Goal: Task Accomplishment & Management: Use online tool/utility

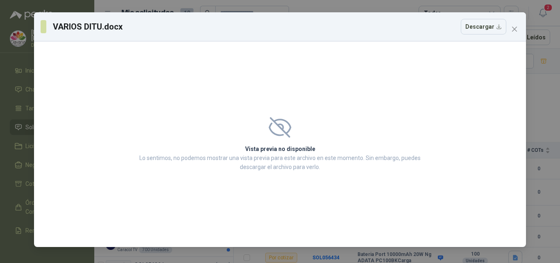
scroll to position [2, 0]
click at [515, 28] on icon "close" at bounding box center [514, 29] width 5 height 5
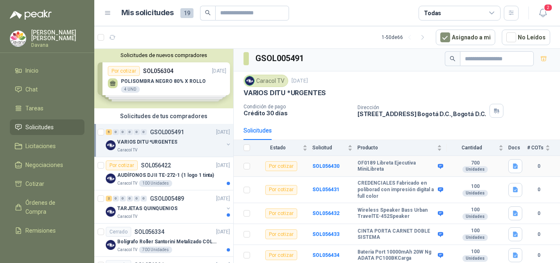
click at [277, 167] on div "Por cotizar" at bounding box center [281, 166] width 32 height 10
click at [370, 165] on b "OF0189 Libreta Ejecutiva MiniLibreta" at bounding box center [396, 166] width 78 height 13
click at [330, 165] on b "SOL056430" at bounding box center [325, 166] width 27 height 6
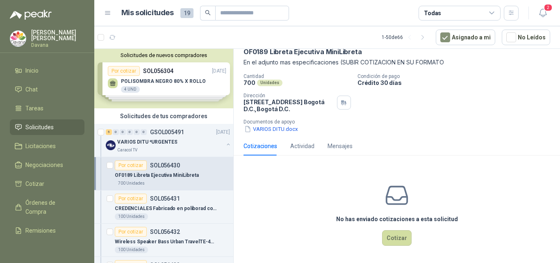
scroll to position [43, 0]
click at [391, 239] on button "Cotizar" at bounding box center [397, 237] width 30 height 16
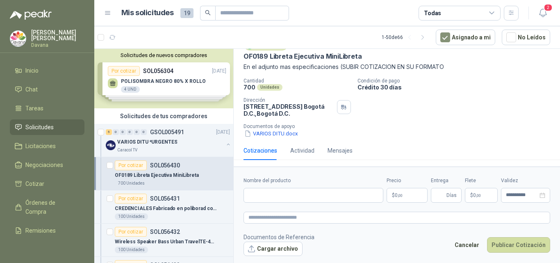
scroll to position [37, 0]
drag, startPoint x: 293, startPoint y: 194, endPoint x: 309, endPoint y: 219, distance: 29.5
click at [293, 194] on input "Nombre del producto" at bounding box center [313, 195] width 140 height 15
click at [274, 216] on textarea at bounding box center [396, 217] width 307 height 12
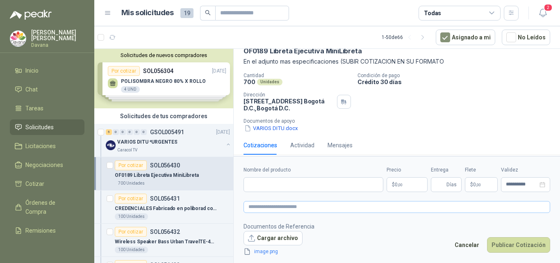
click at [283, 209] on form "**********" at bounding box center [397, 211] width 326 height 110
click at [282, 207] on textarea at bounding box center [396, 207] width 307 height 12
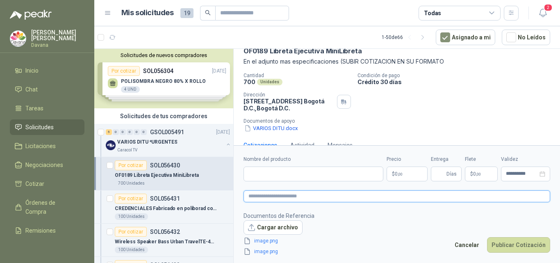
click at [298, 197] on textarea at bounding box center [396, 196] width 307 height 12
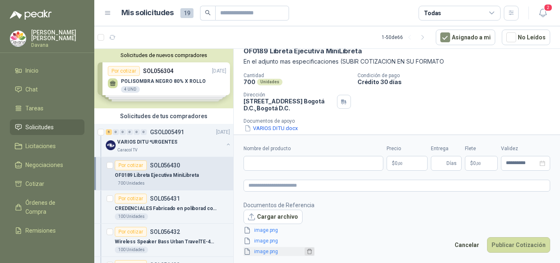
click at [310, 253] on button "button" at bounding box center [309, 251] width 10 height 8
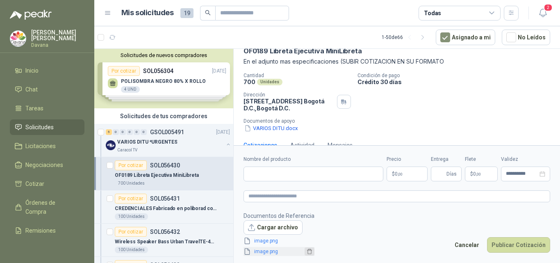
click at [307, 250] on icon "delete" at bounding box center [309, 251] width 5 height 5
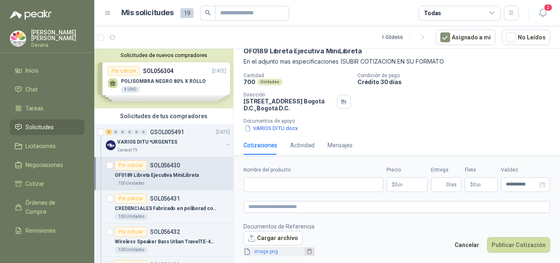
click at [307, 249] on icon "delete" at bounding box center [310, 251] width 6 height 6
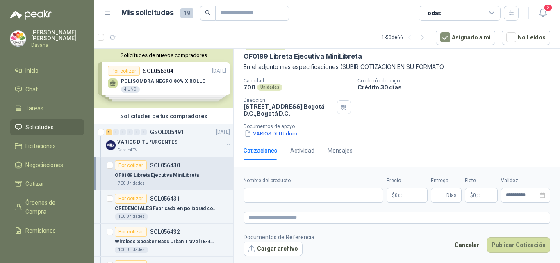
scroll to position [37, 0]
click at [282, 196] on input "Nombre del producto" at bounding box center [313, 195] width 140 height 15
click at [289, 218] on textarea at bounding box center [396, 217] width 307 height 12
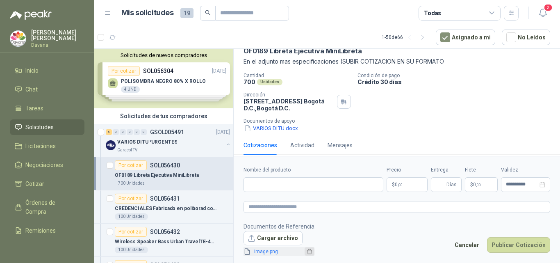
click at [307, 250] on icon "delete" at bounding box center [310, 251] width 6 height 6
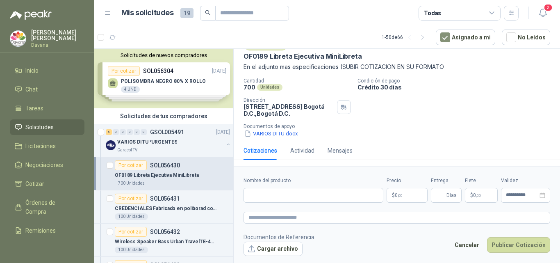
scroll to position [37, 0]
click at [293, 214] on textarea at bounding box center [396, 217] width 307 height 12
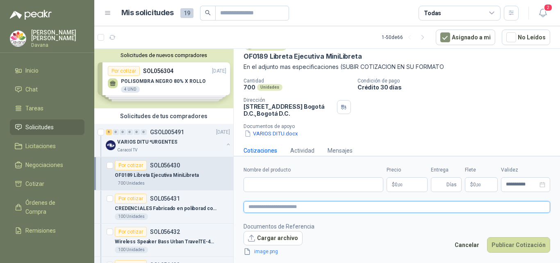
scroll to position [43, 0]
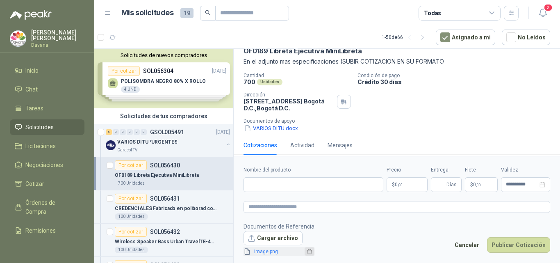
click at [307, 250] on icon "delete" at bounding box center [310, 251] width 6 height 6
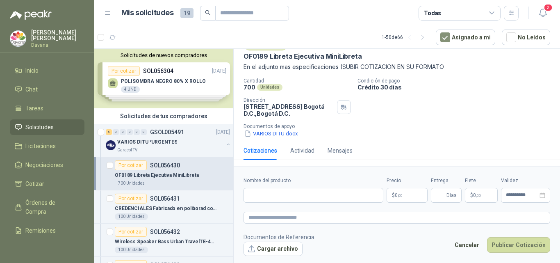
scroll to position [37, 0]
click at [277, 195] on input "Nombre del producto" at bounding box center [313, 195] width 140 height 15
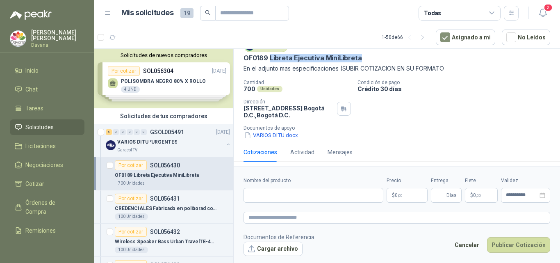
drag, startPoint x: 269, startPoint y: 55, endPoint x: 360, endPoint y: 58, distance: 91.0
click at [360, 58] on div "OF0189 Libreta Ejecutiva MiniLibreta" at bounding box center [396, 58] width 307 height 9
copy p "Libreta Ejecutiva MiniLibreta"
click at [278, 193] on input "Nombre del producto" at bounding box center [313, 195] width 140 height 15
paste input "**********"
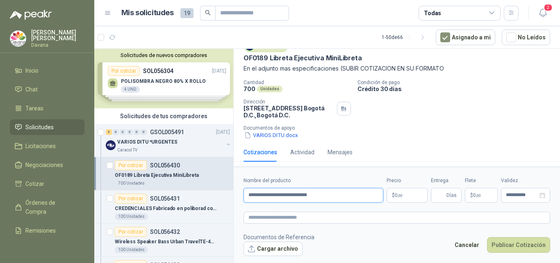
type input "**********"
click at [411, 195] on p "$ 0 ,00" at bounding box center [406, 195] width 41 height 15
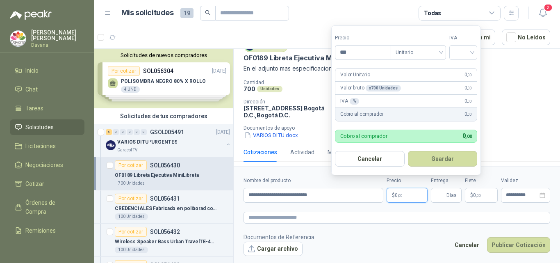
click at [416, 195] on p "$ 0 ,00" at bounding box center [406, 195] width 41 height 15
click at [359, 50] on input "***" at bounding box center [362, 52] width 55 height 14
click at [438, 52] on span "Unitario" at bounding box center [417, 52] width 45 height 12
type input "*******"
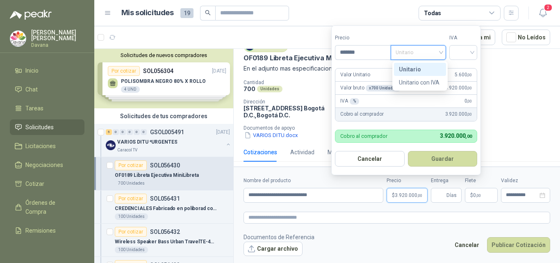
click at [438, 52] on span "Unitario" at bounding box center [417, 52] width 45 height 12
click at [466, 51] on input "search" at bounding box center [463, 51] width 18 height 12
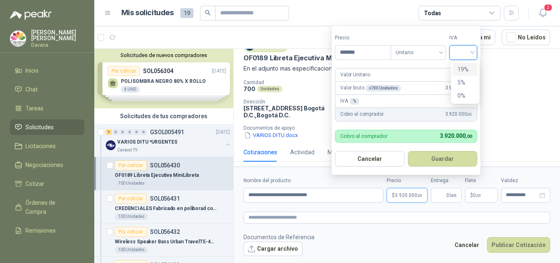
click at [468, 67] on div "19%" at bounding box center [464, 69] width 15 height 9
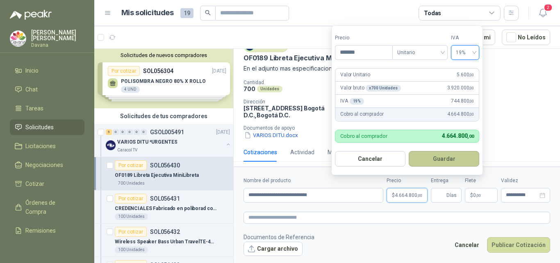
click at [440, 157] on button "Guardar" at bounding box center [444, 159] width 70 height 16
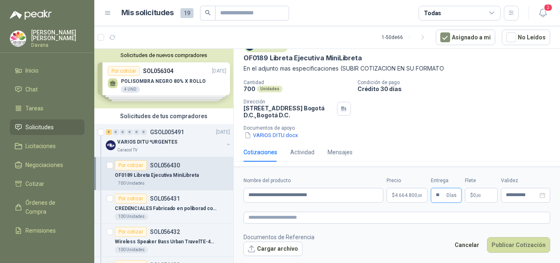
type input "**"
click at [475, 191] on p "$ 0 ,00" at bounding box center [481, 195] width 33 height 15
click at [498, 62] on div "OF0189 Libreta Ejecutiva MiniLibreta" at bounding box center [396, 58] width 307 height 9
click at [265, 251] on button "Cargar archivo" at bounding box center [272, 248] width 59 height 15
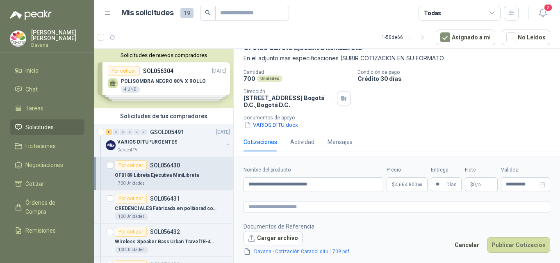
scroll to position [48, 0]
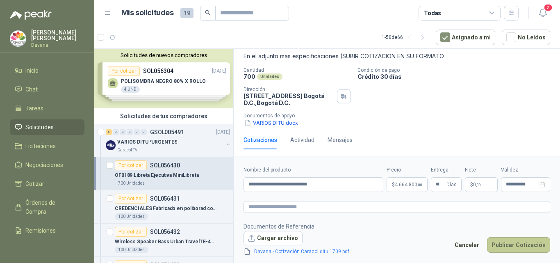
click at [512, 244] on button "Publicar Cotización" at bounding box center [518, 245] width 63 height 16
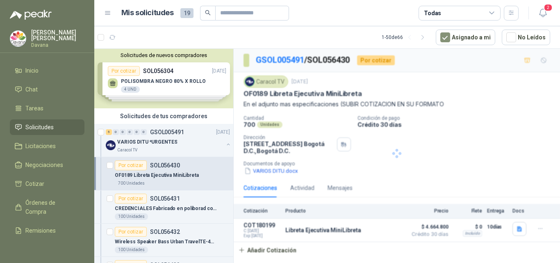
scroll to position [0, 0]
click at [176, 174] on p "OF0189 Libreta Ejecutiva MiniLibreta" at bounding box center [157, 175] width 84 height 8
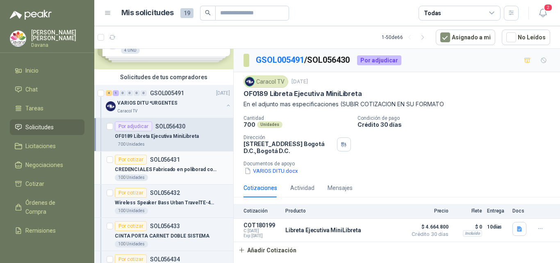
scroll to position [82, 0]
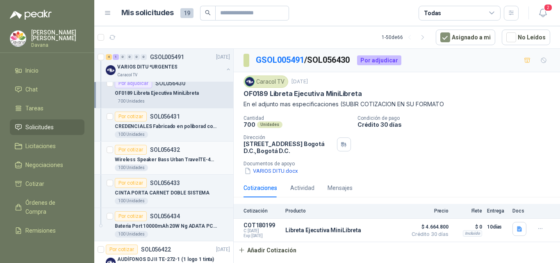
click at [184, 161] on p "Wireless Speaker Bass Urban TravelTE-452Speaker" at bounding box center [166, 160] width 102 height 8
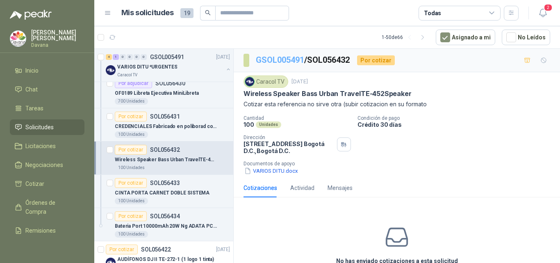
click at [295, 61] on link "GSOL005491" at bounding box center [280, 60] width 48 height 10
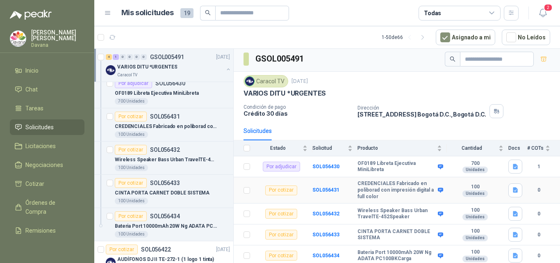
scroll to position [2, 0]
click at [324, 214] on b "SOL056432" at bounding box center [325, 213] width 27 height 6
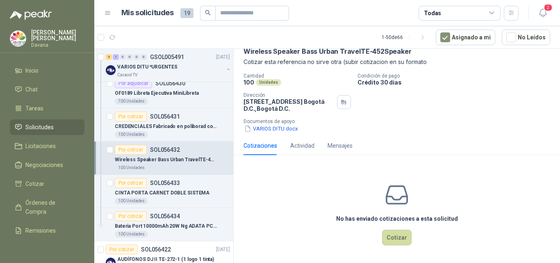
scroll to position [43, 0]
click at [392, 239] on button "Cotizar" at bounding box center [397, 237] width 30 height 16
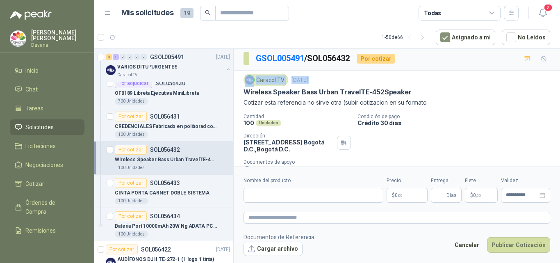
scroll to position [0, 0]
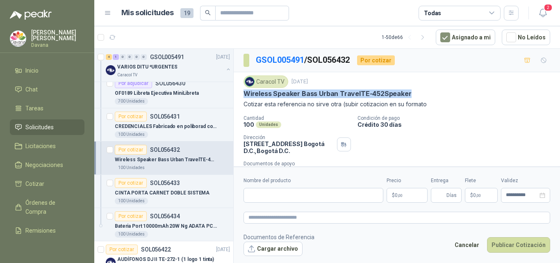
drag, startPoint x: 243, startPoint y: 56, endPoint x: 412, endPoint y: 91, distance: 172.4
click at [412, 91] on div "Wireless Speaker Bass Urban TravelTE-452Speaker" at bounding box center [396, 93] width 307 height 9
copy p "Wireless Speaker Bass Urban TravelTE-452Speaker"
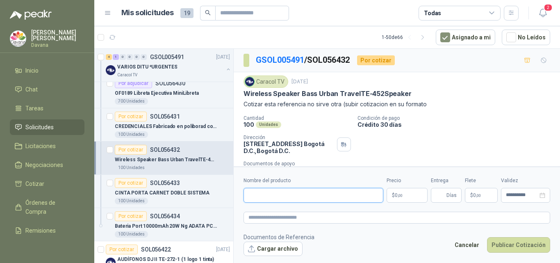
click at [282, 192] on input "Nombre del producto" at bounding box center [313, 195] width 140 height 15
paste input "**********"
type input "**********"
click at [398, 195] on span ",00" at bounding box center [400, 195] width 5 height 5
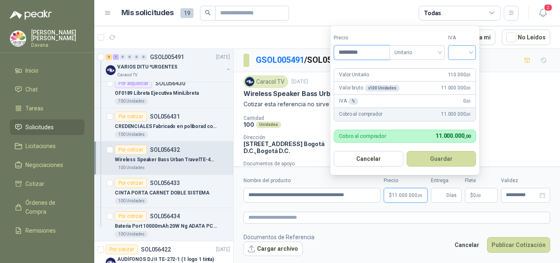
type input "*********"
click at [467, 53] on input "search" at bounding box center [462, 51] width 18 height 12
click at [465, 70] on div "19%" at bounding box center [463, 69] width 15 height 9
click at [449, 157] on button "Guardar" at bounding box center [442, 159] width 70 height 16
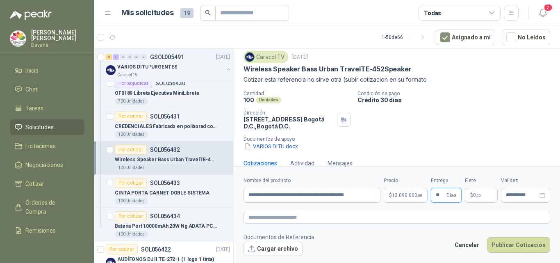
scroll to position [37, 0]
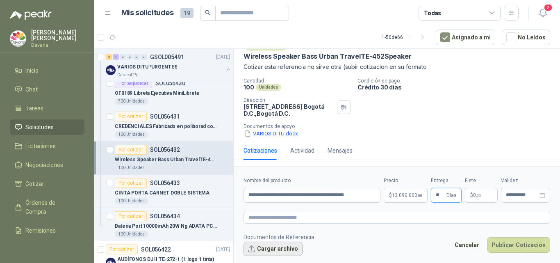
type input "**"
click at [288, 246] on button "Cargar archivo" at bounding box center [272, 248] width 59 height 15
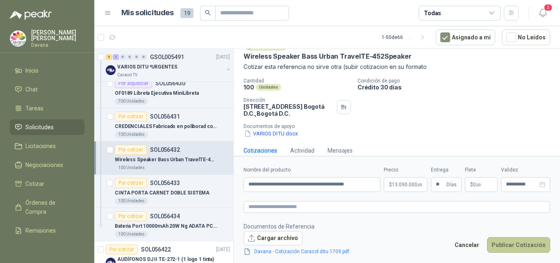
click at [513, 243] on button "Publicar Cotización" at bounding box center [518, 245] width 63 height 16
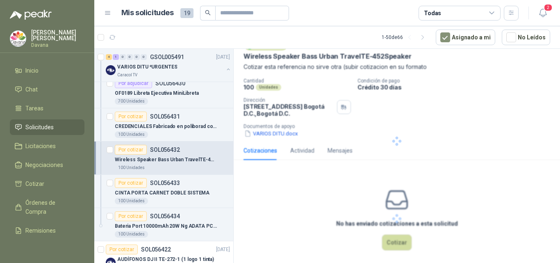
scroll to position [0, 0]
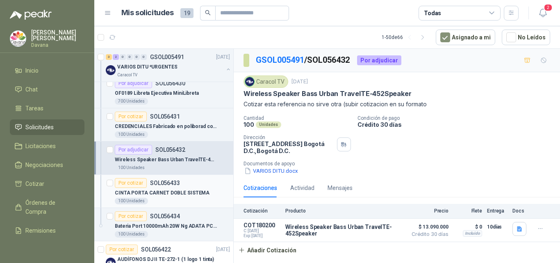
click at [175, 192] on p "CINTA PORTA CARNET DOBLE SISTEMA" at bounding box center [162, 193] width 95 height 8
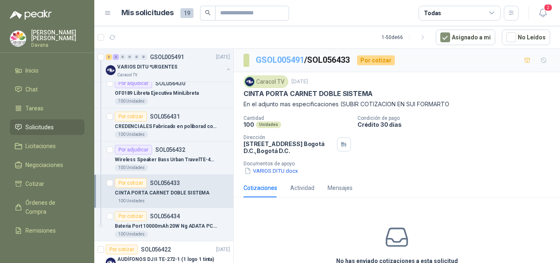
click at [273, 61] on link "GSOL005491" at bounding box center [280, 60] width 48 height 10
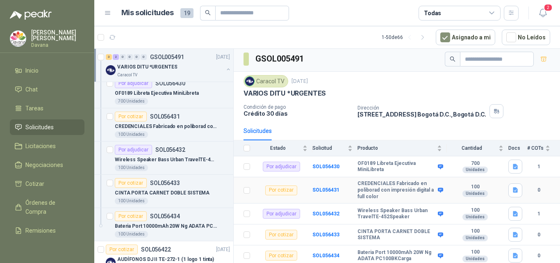
scroll to position [2, 0]
click at [368, 232] on b "CINTA PORTA CARNET DOBLE SISTEMA" at bounding box center [396, 234] width 78 height 13
click at [331, 233] on b "SOL056433" at bounding box center [325, 234] width 27 height 6
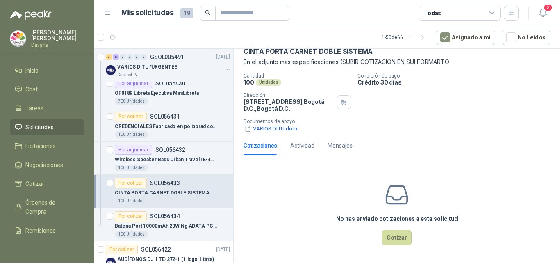
scroll to position [43, 0]
click at [392, 239] on button "Cotizar" at bounding box center [397, 237] width 30 height 16
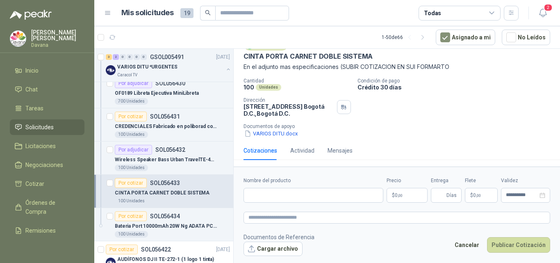
scroll to position [37, 0]
click at [300, 194] on input "Nombre del producto" at bounding box center [313, 195] width 140 height 15
paste input "******"
type input "******"
click at [409, 194] on p "$ 0 ,00" at bounding box center [406, 195] width 41 height 15
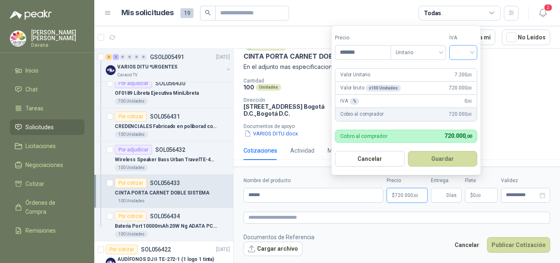
type input "*******"
click at [472, 47] on input "search" at bounding box center [463, 51] width 18 height 12
click at [469, 67] on div "19%" at bounding box center [464, 69] width 15 height 9
click at [437, 159] on button "Guardar" at bounding box center [444, 159] width 70 height 16
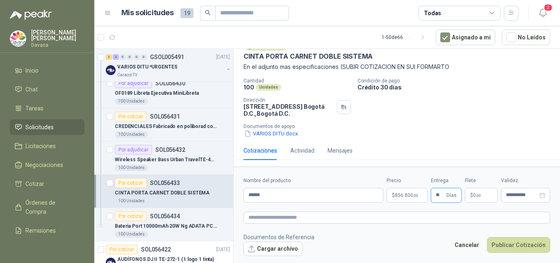
type input "**"
click at [492, 155] on div "Cotizaciones Actividad Mensajes" at bounding box center [396, 150] width 307 height 19
click at [281, 250] on button "Cargar archivo" at bounding box center [272, 248] width 59 height 15
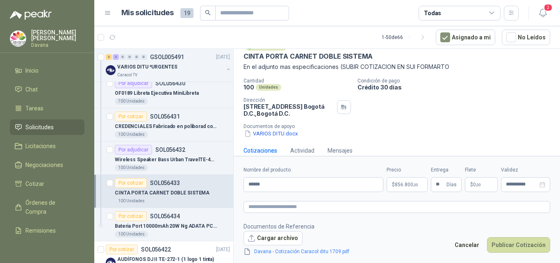
scroll to position [43, 0]
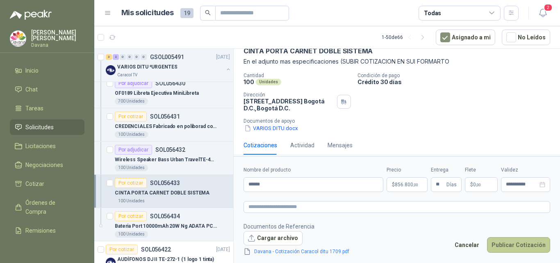
click at [519, 245] on button "Publicar Cotización" at bounding box center [518, 245] width 63 height 16
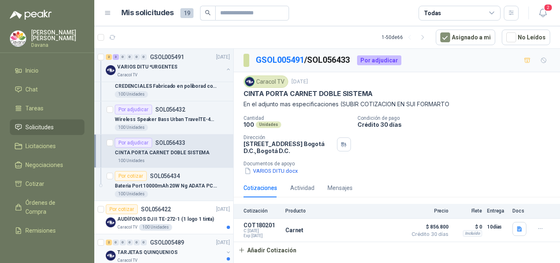
scroll to position [164, 0]
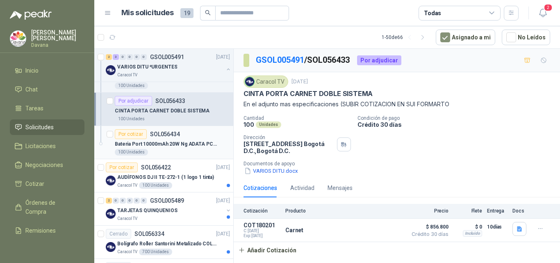
click at [190, 143] on p "Bateria Port 10000mAh 20W Ng ADATA PC100BKCarga" at bounding box center [166, 144] width 102 height 8
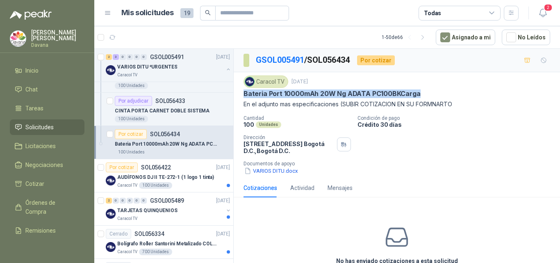
drag, startPoint x: 244, startPoint y: 93, endPoint x: 441, endPoint y: 91, distance: 196.7
click at [441, 91] on div "Bateria Port 10000mAh 20W Ng ADATA PC100BKCarga" at bounding box center [396, 93] width 307 height 9
copy p "Bateria Port 10000mAh 20W Ng ADATA PC100BKCarga"
